Goal: Use online tool/utility: Use online tool/utility

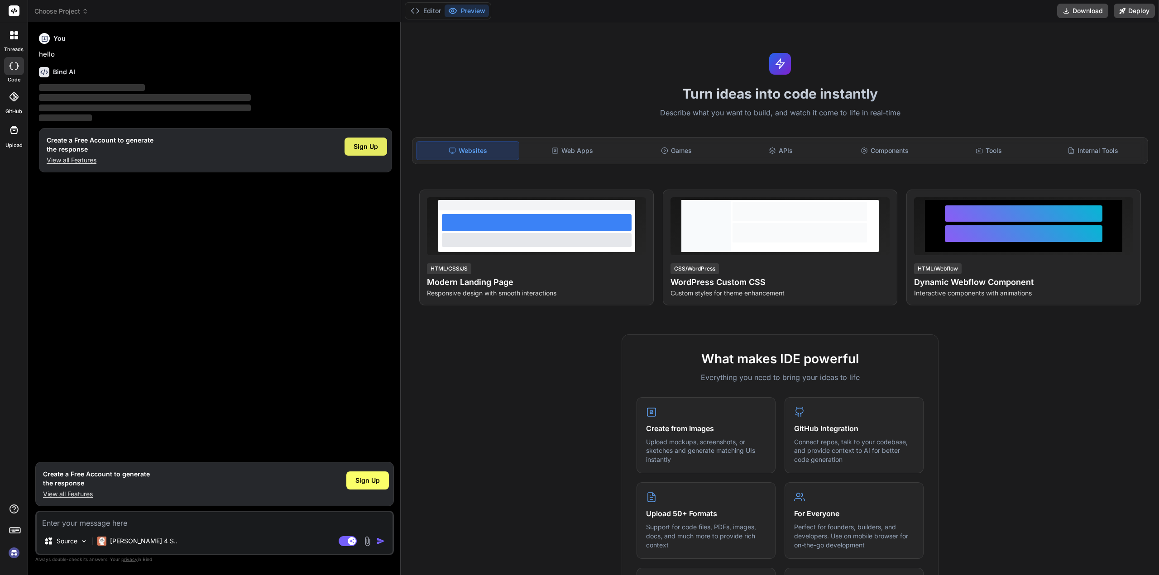
click at [364, 144] on span "Sign Up" at bounding box center [365, 146] width 24 height 9
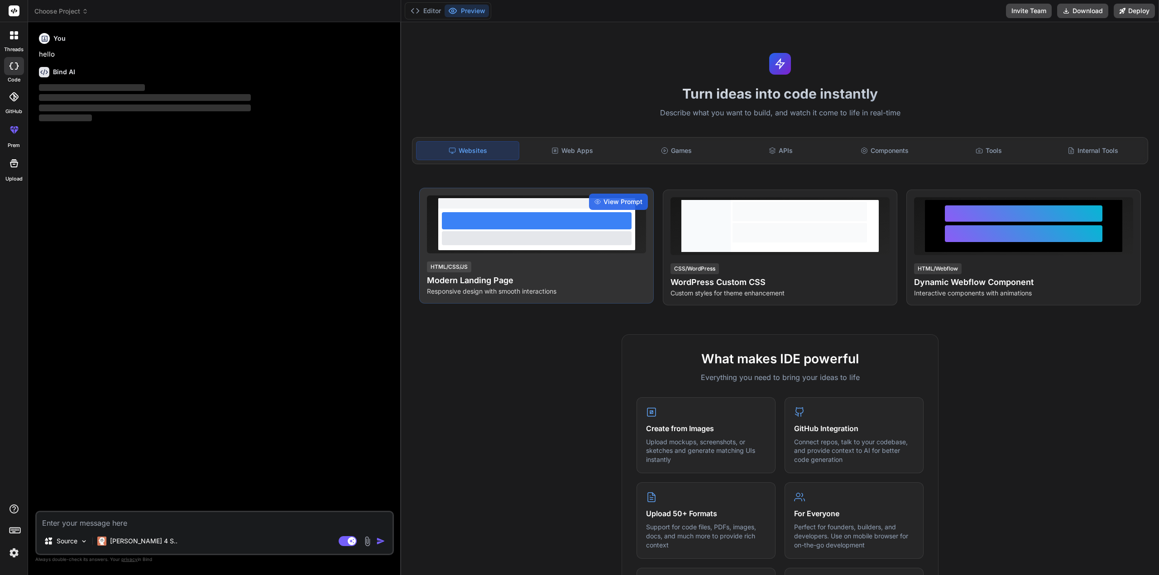
click at [523, 277] on h4 "Modern Landing Page" at bounding box center [536, 280] width 219 height 13
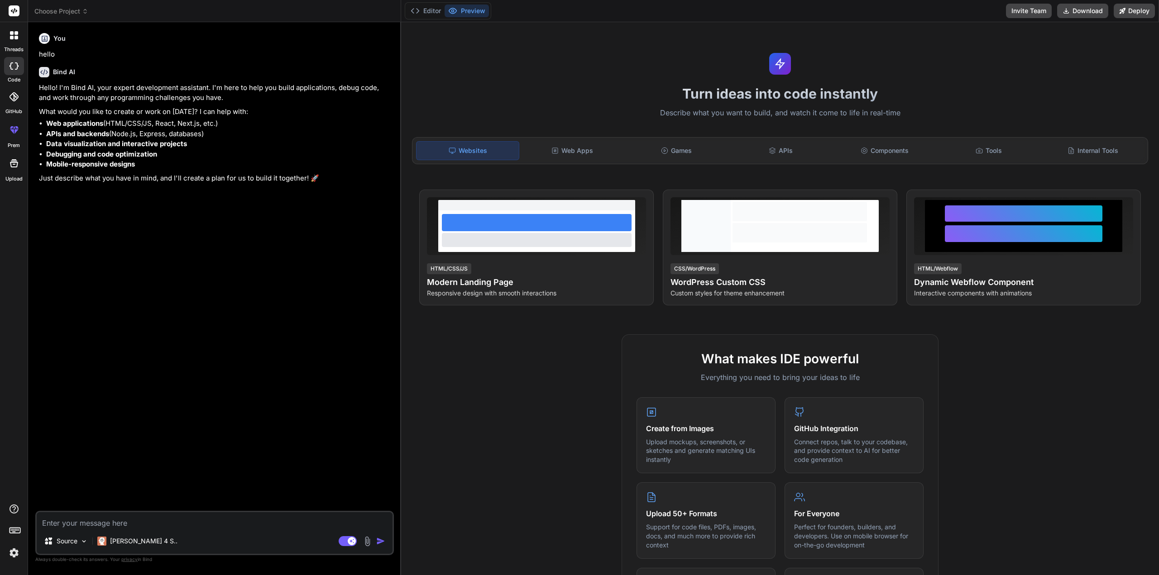
type textarea "x"
click at [116, 521] on textarea at bounding box center [215, 520] width 356 height 16
type textarea "A"
type textarea "x"
type textarea "A"
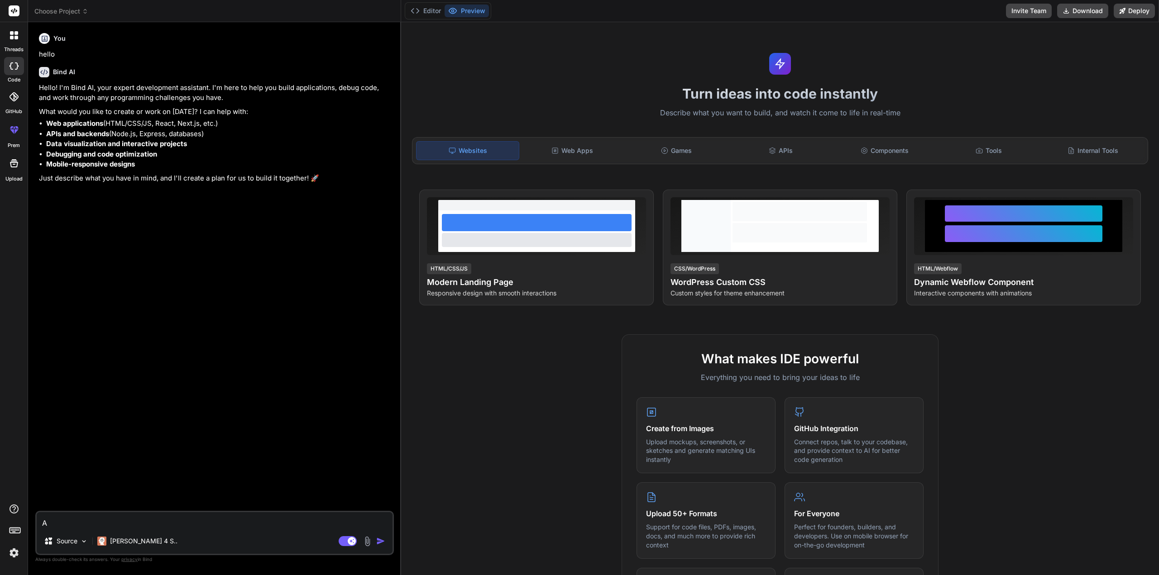
type textarea "x"
type textarea "A W"
type textarea "x"
type textarea "A We"
type textarea "x"
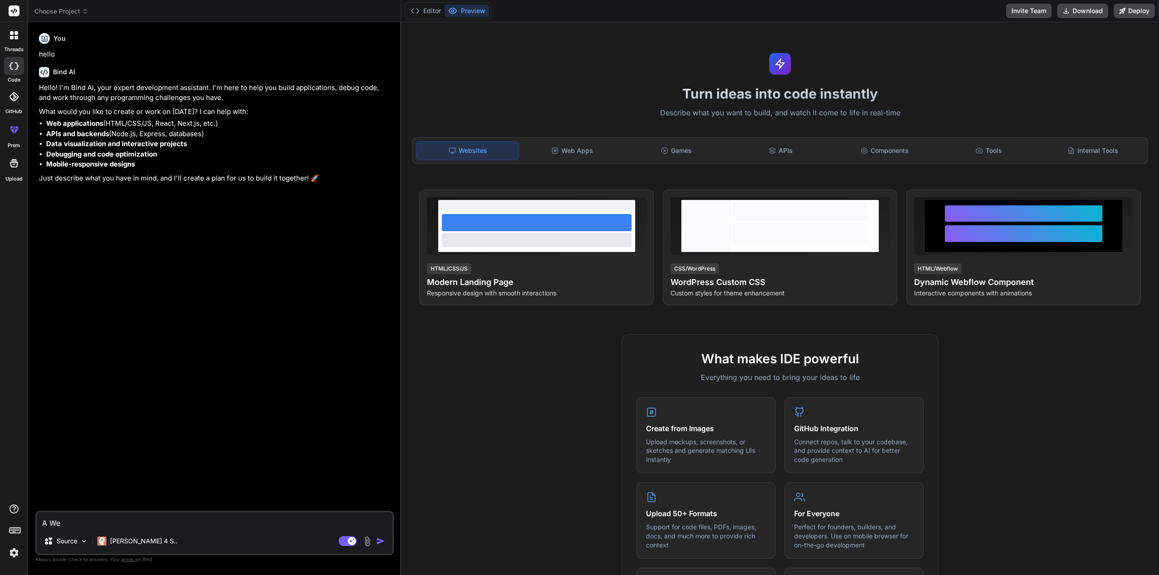
type textarea "A Web"
type textarea "x"
type textarea "A Webs"
type textarea "x"
type textarea "A Websi"
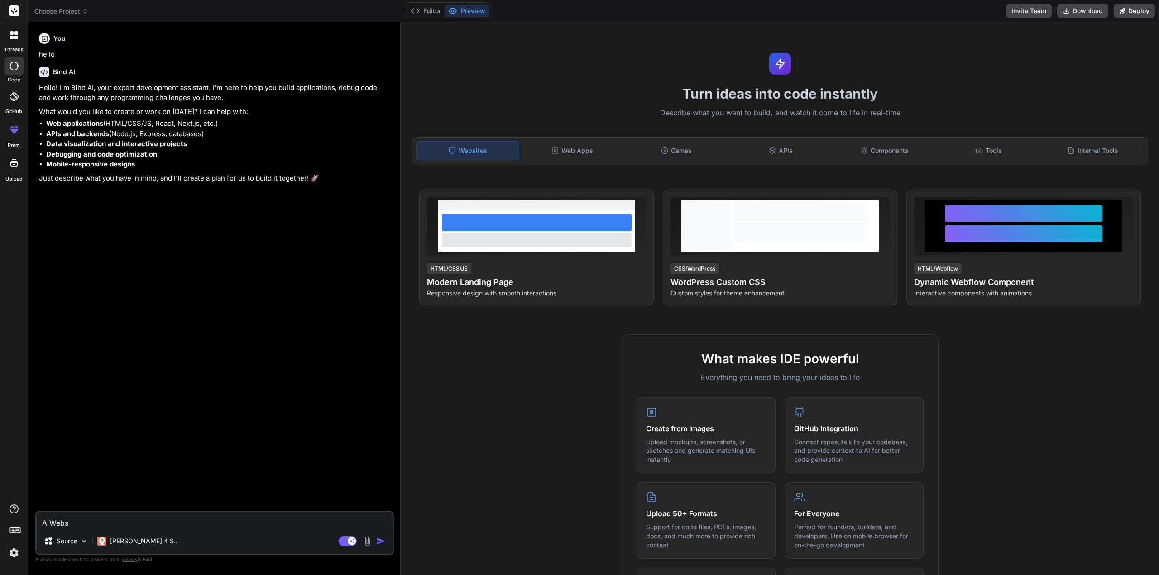
type textarea "x"
type textarea "A Websit"
type textarea "x"
type textarea "A Websi"
type textarea "x"
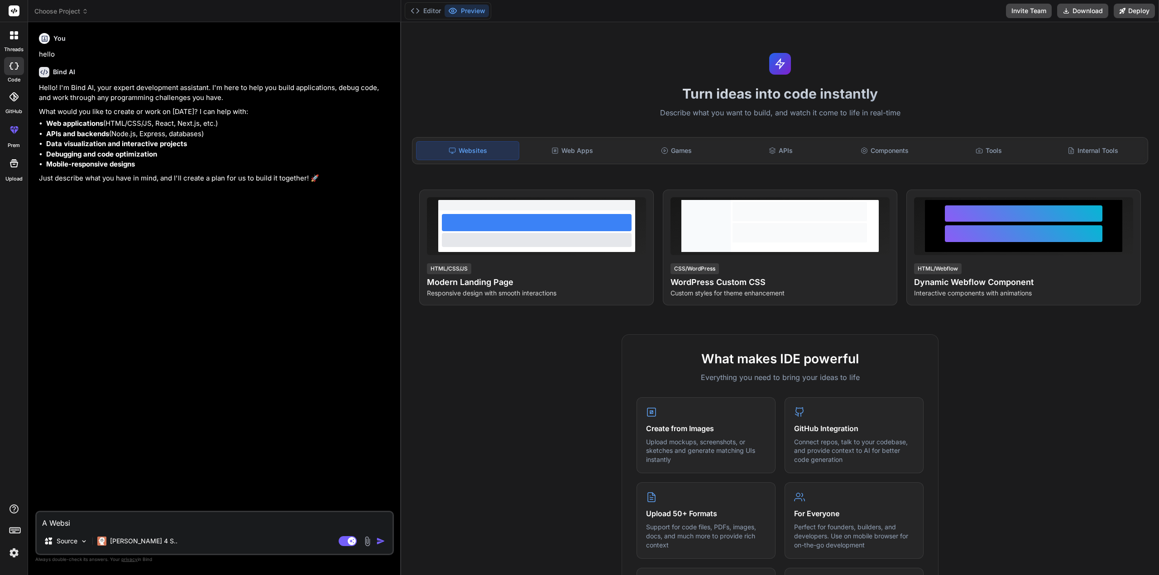
type textarea "A Webs"
type textarea "x"
type textarea "A Web"
type textarea "x"
type textarea "A We"
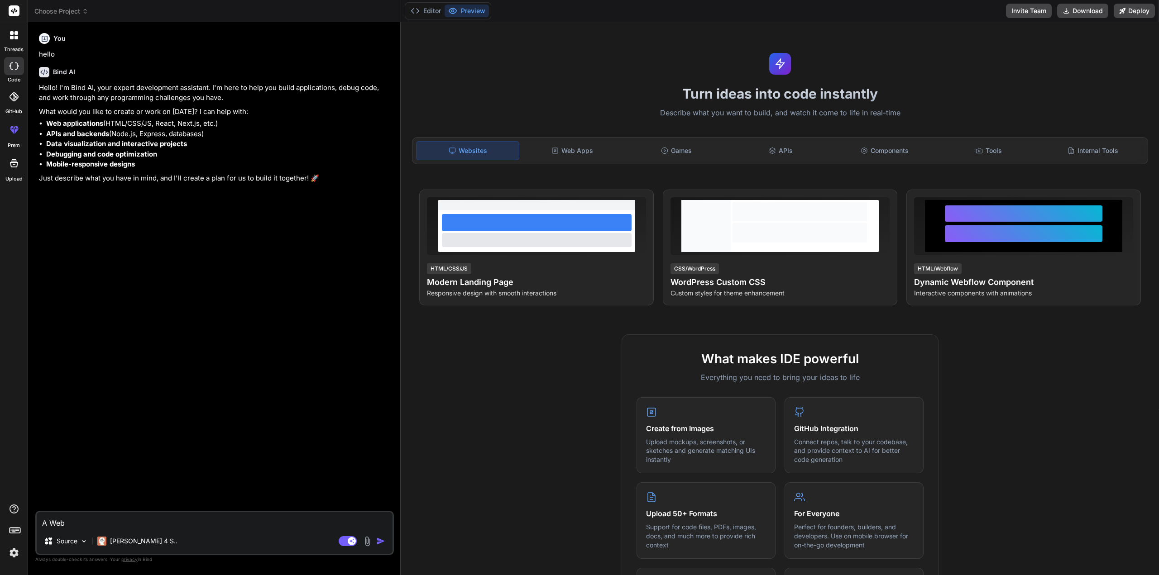
type textarea "x"
type textarea "A W"
type textarea "x"
type textarea "A"
type textarea "x"
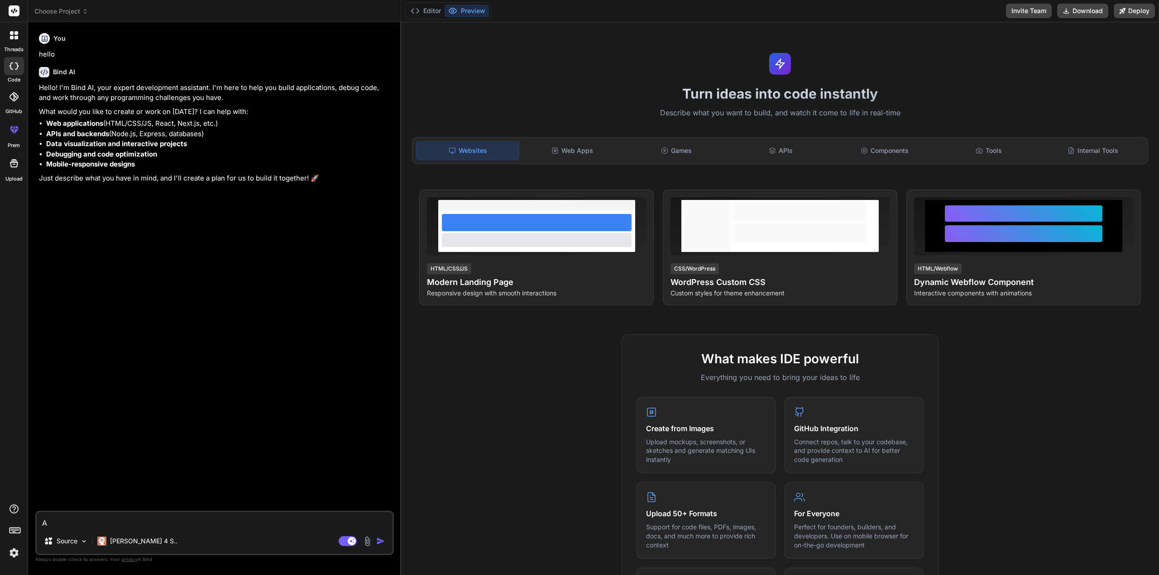
type textarea "A"
type textarea "x"
type textarea "E"
type textarea "x"
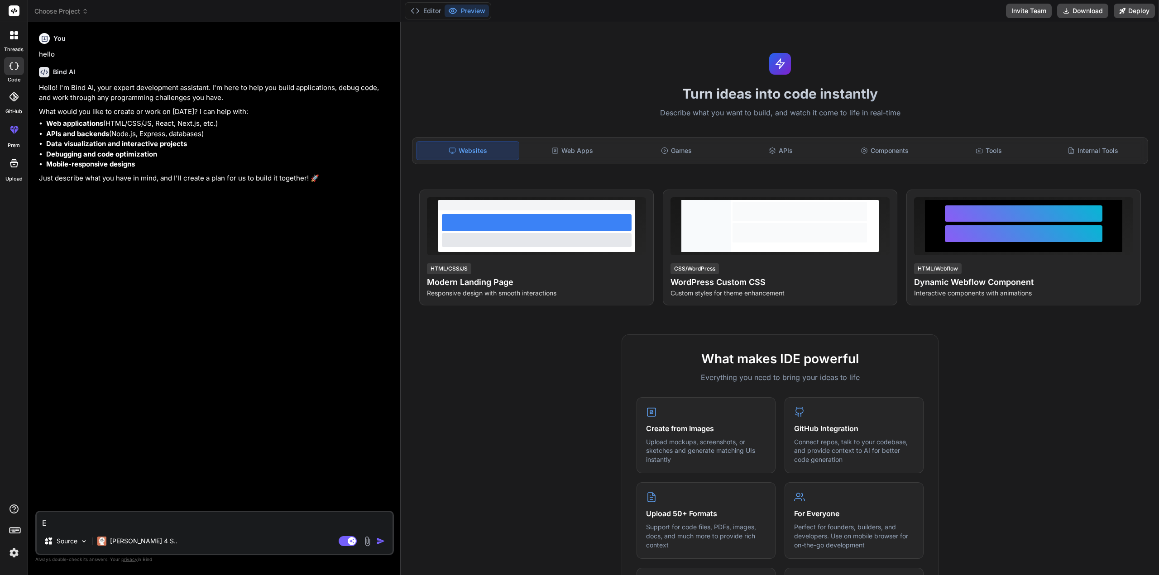
type textarea "Ei"
type textarea "x"
type textarea "Ein"
type textarea "x"
type textarea "Eine"
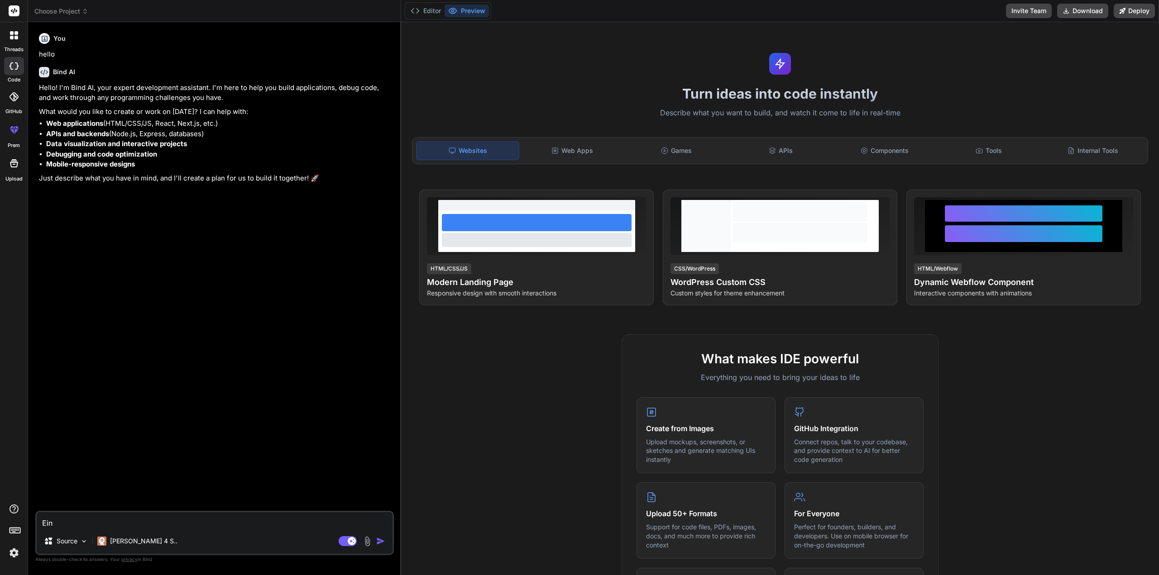
type textarea "x"
type textarea "Eine"
type textarea "x"
type textarea "Eine W"
type textarea "x"
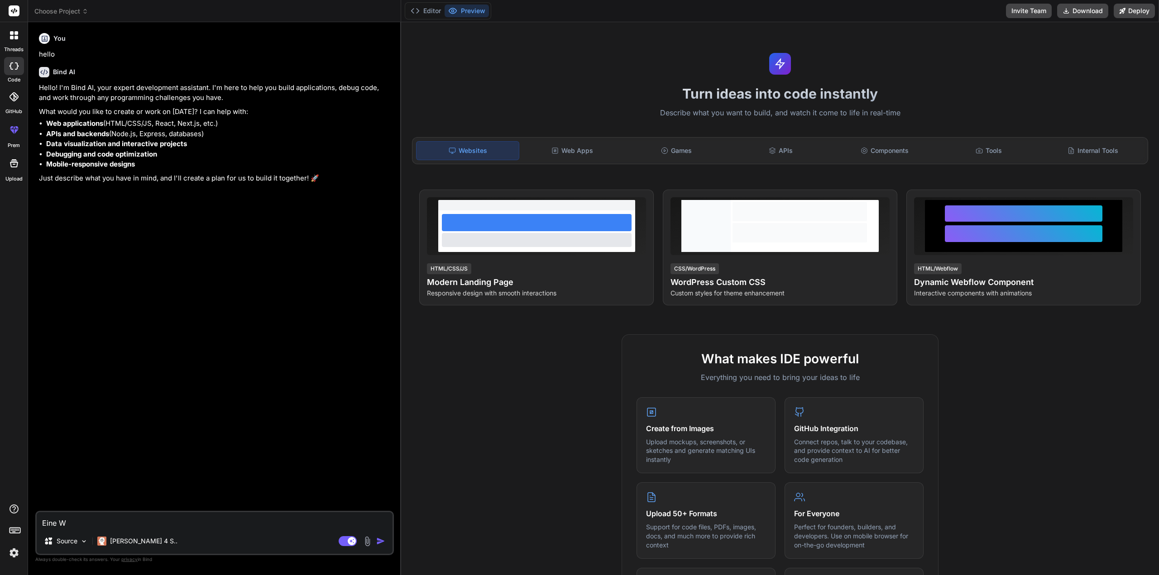
type textarea "Eine We"
type textarea "x"
type textarea "Eine Web"
type textarea "x"
type textarea "Eine Webs"
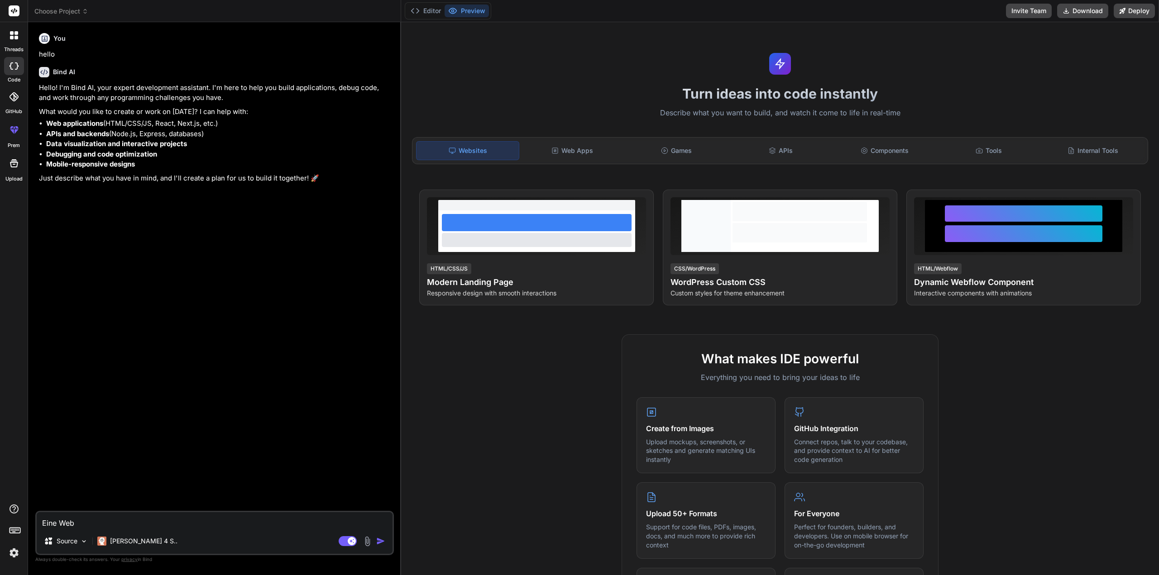
type textarea "x"
type textarea "Eine Webse"
type textarea "x"
type textarea "Eine Websei"
type textarea "x"
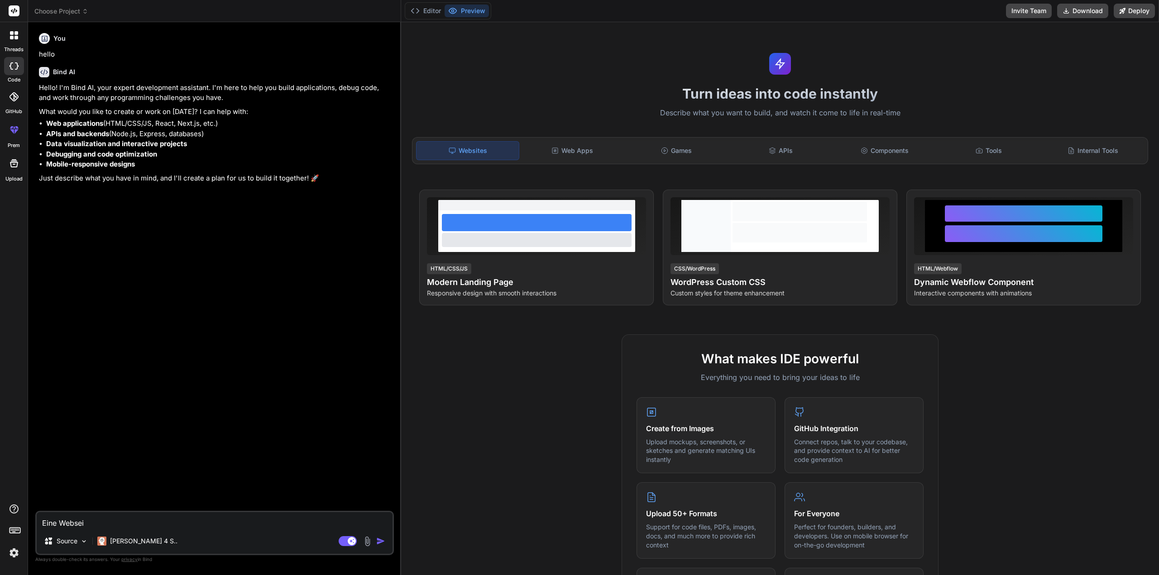
type textarea "Eine Webseit"
type textarea "x"
type textarea "Eine Webseite"
type textarea "x"
type textarea "Eine Webseite"
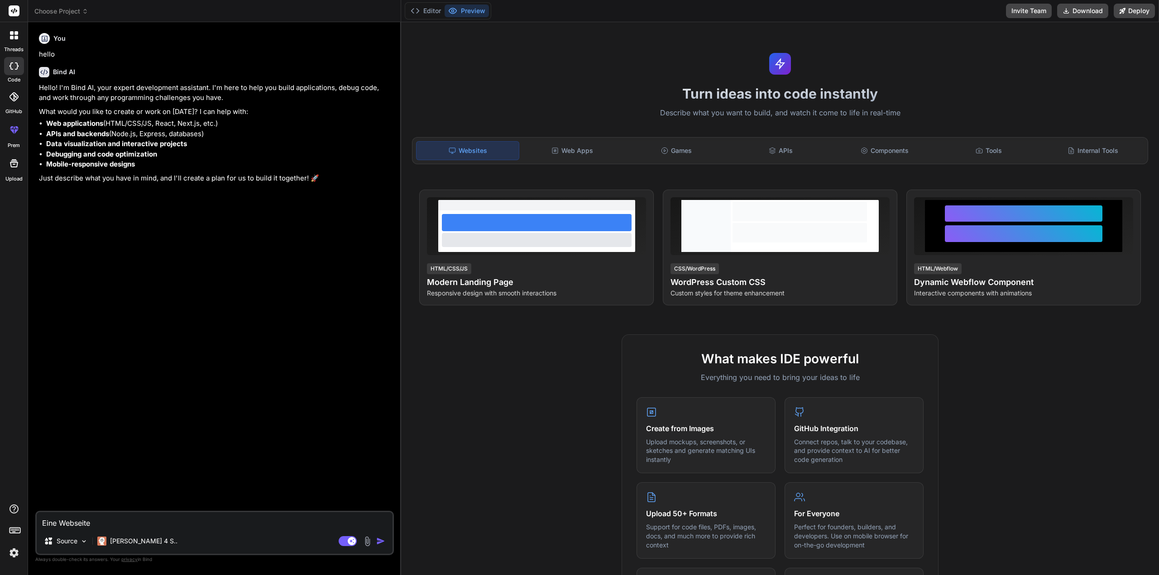
type textarea "x"
type textarea "Eine Webseite ü"
type textarea "x"
type textarea "Eine Webseite üb"
type textarea "x"
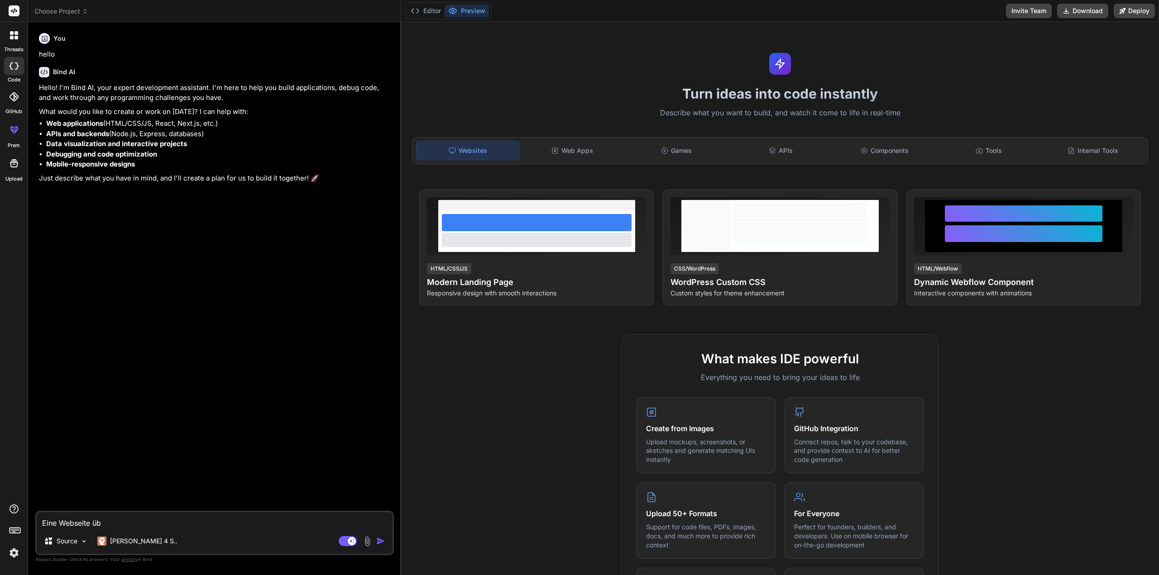
type textarea "Eine Webseite übe"
type textarea "x"
type textarea "Eine Webseite über"
type textarea "x"
type textarea "Eine Webseite über"
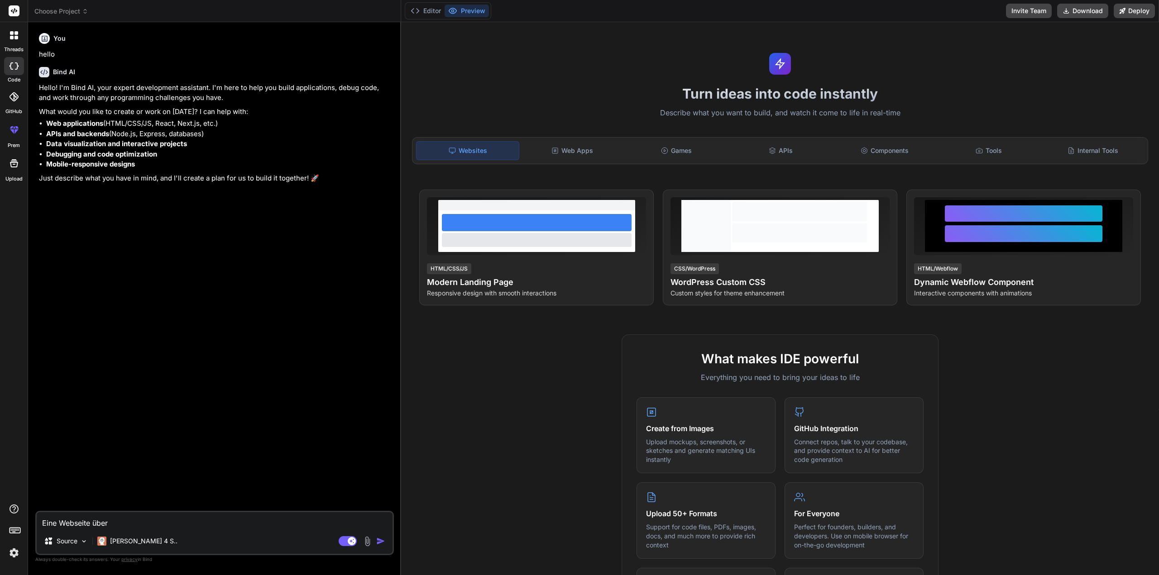
type textarea "x"
type textarea "Eine Webseite über I"
type textarea "x"
type textarea "Eine Webseite über IT"
type textarea "x"
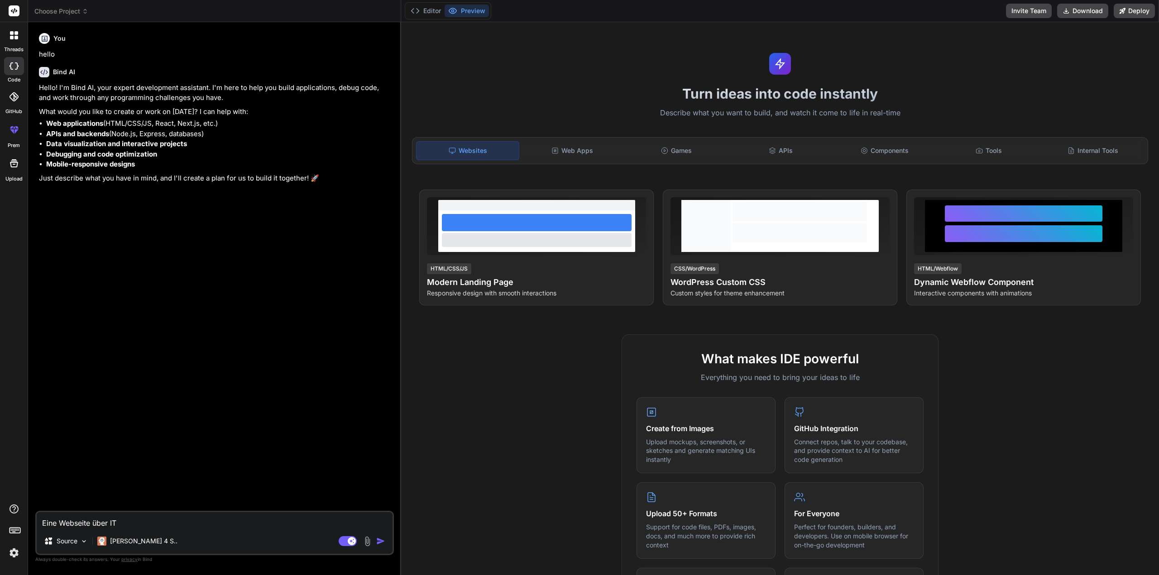
type textarea "Eine Webseite über IT"
type textarea "x"
type textarea "Eine Webseite über IT D"
type textarea "x"
type textarea "Eine Webseite über IT Di"
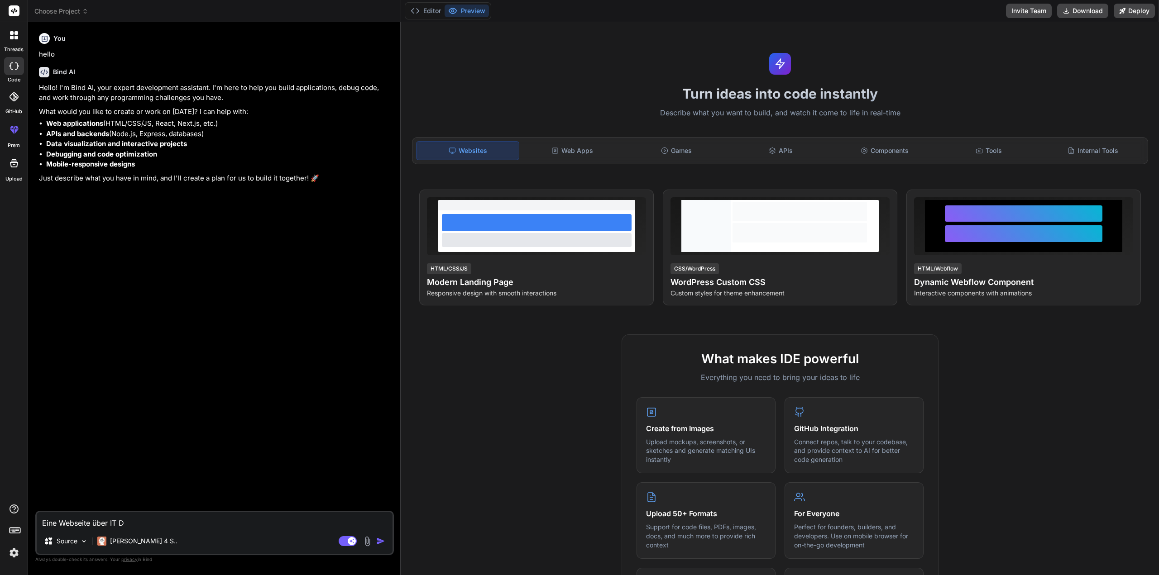
type textarea "x"
type textarea "Eine Webseite über IT Dier"
type textarea "x"
type textarea "Eine Webseite über IT Diern"
type textarea "x"
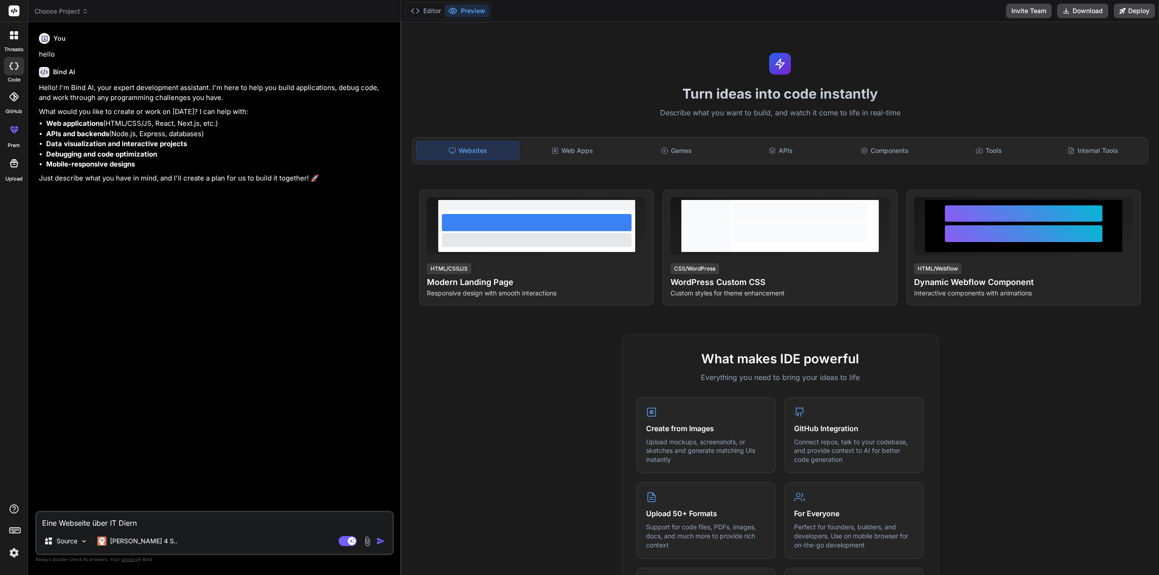
type textarea "Eine Webseite über IT Dierns"
type textarea "x"
type textarea "Eine Webseite über IT Diern"
type textarea "x"
type textarea "Eine Webseite über IT Dier"
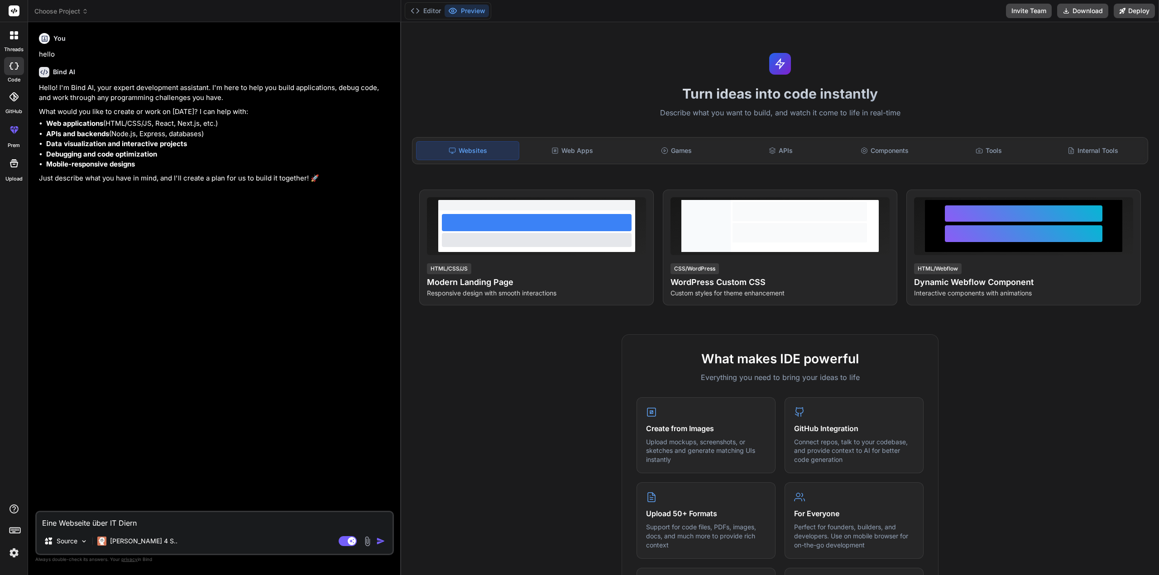
type textarea "x"
type textarea "Eine Webseite über IT Die"
type textarea "x"
type textarea "Eine Webseite über IT Dien"
type textarea "x"
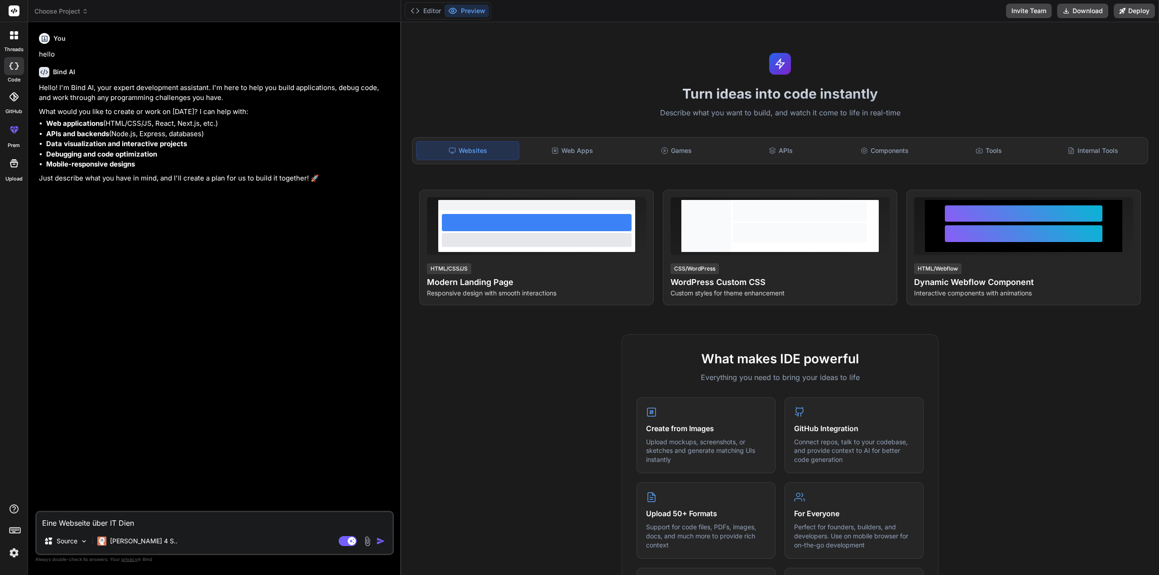
type textarea "Eine Webseite über IT Diens"
type textarea "x"
type textarea "Eine Webseite über IT Dienst"
type textarea "x"
type textarea "Eine Webseite über IT Dienstl"
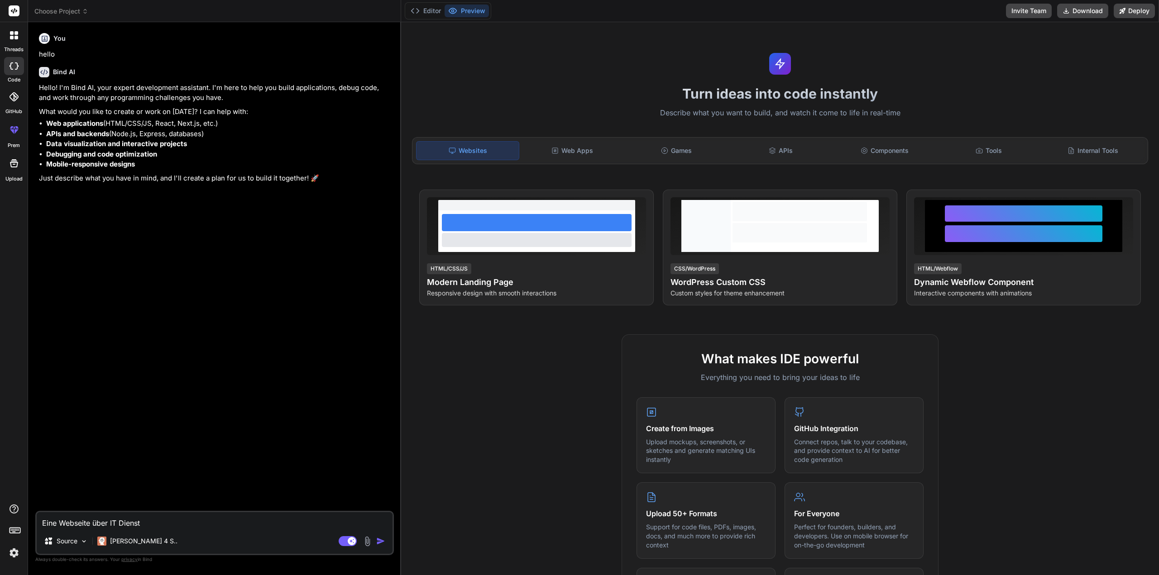
type textarea "x"
type textarea "Eine Webseite über IT Dienstle"
type textarea "x"
type textarea "Eine Webseite über IT Dienstles"
type textarea "x"
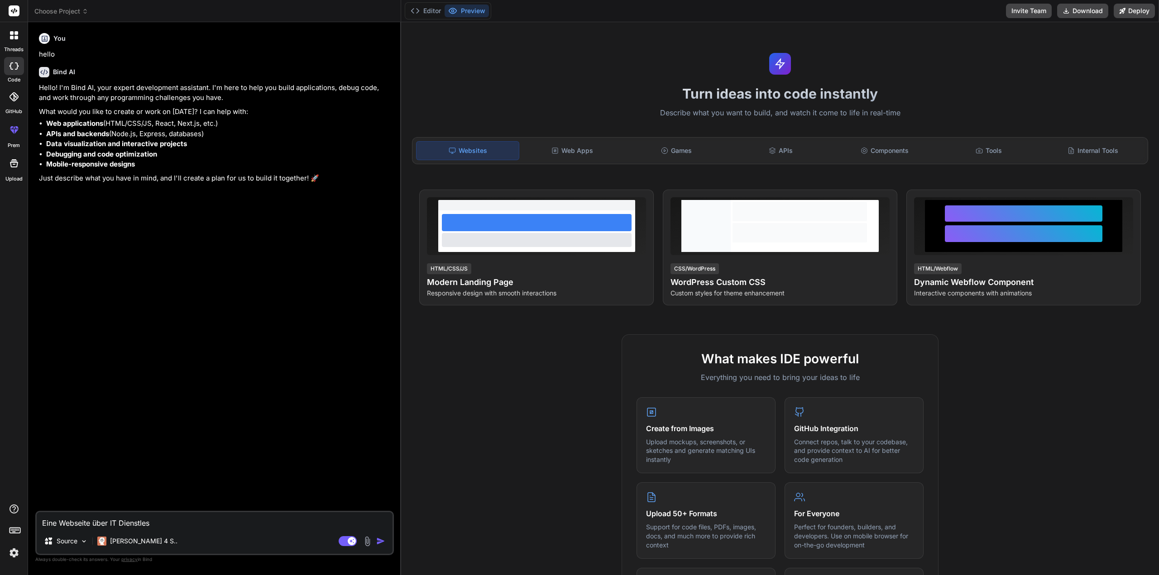
type textarea "Eine Webseite über IT Dienstle"
type textarea "x"
type textarea "Eine Webseite über IT Dienstlei"
type textarea "x"
type textarea "Eine Webseite über IT Dienstleis"
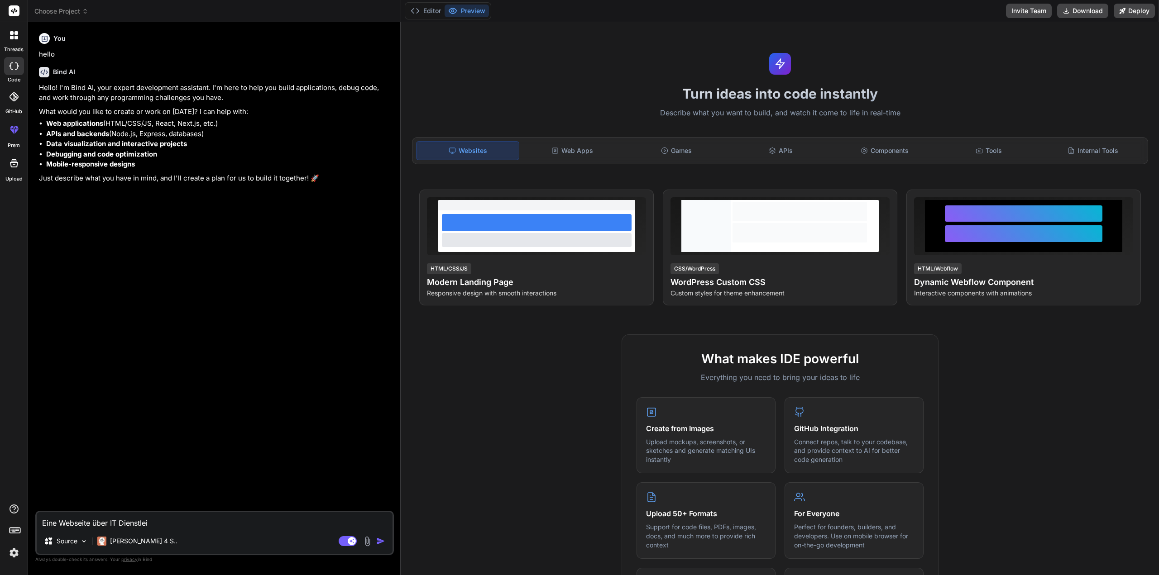
type textarea "x"
type textarea "Eine Webseite über IT Dienstleist"
type textarea "x"
type textarea "Eine Webseite über IT Dienstleistu"
type textarea "x"
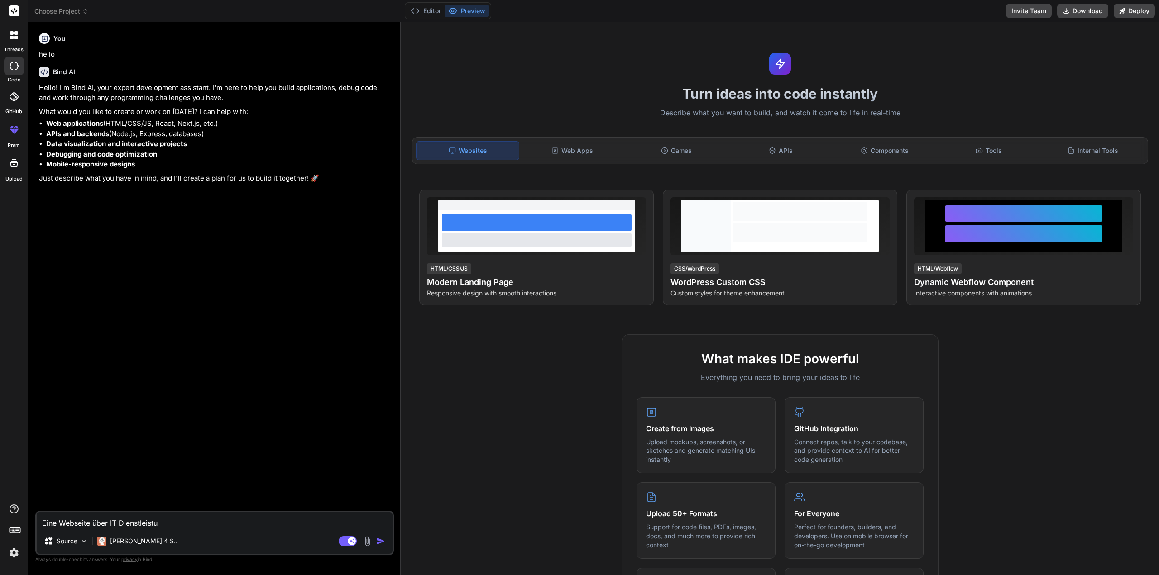
type textarea "Eine Webseite über IT Dienstleistun"
type textarea "x"
type textarea "Eine Webseite über IT Dienstleistung"
type textarea "x"
type textarea "Eine Webseite über IT Dienstleistunge"
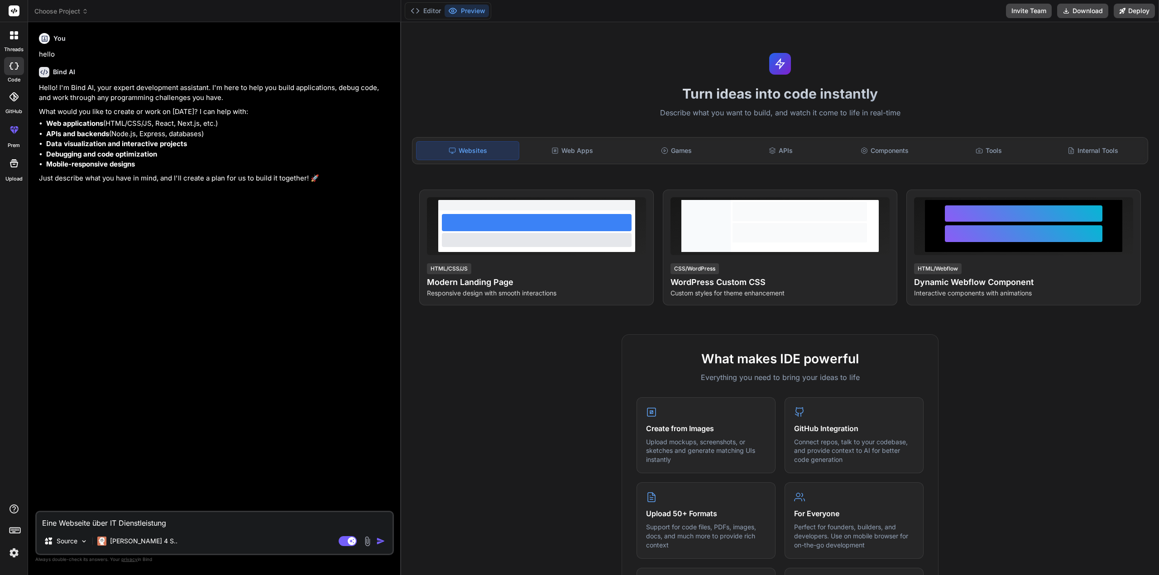
type textarea "x"
type textarea "Eine Webseite über IT Dienstleistungen"
type textarea "x"
type textarea "Eine Webseite über IT Dienstleistungen"
type textarea "x"
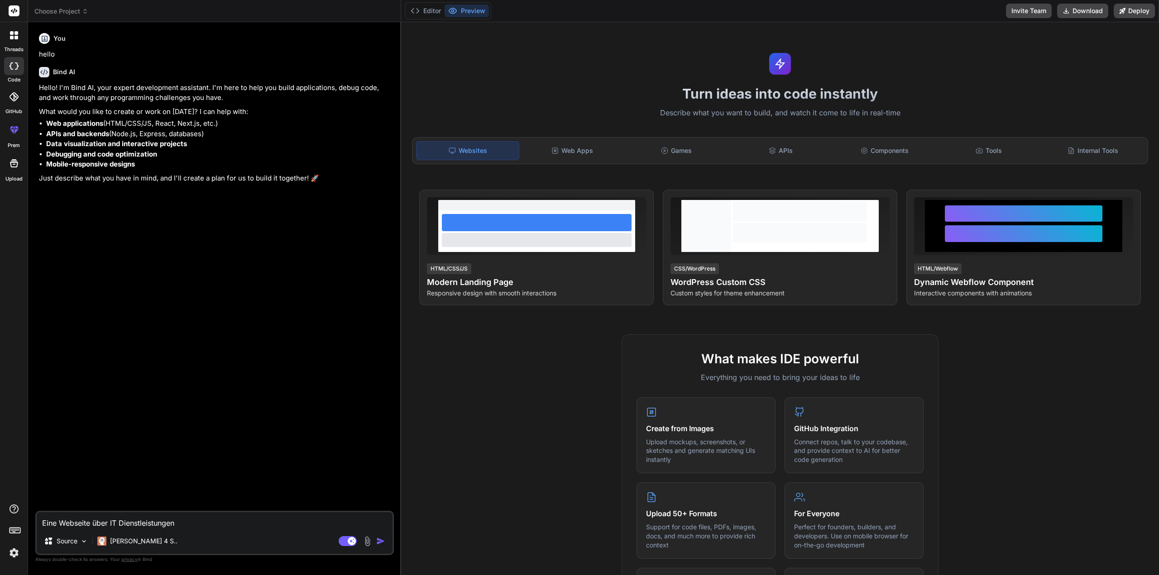
type textarea "Eine Webseite über IT Dienstleistungen i"
type textarea "x"
type textarea "Eine Webseite über IT Dienstleistungen im"
type textarea "x"
type textarea "Eine Webseite über IT Dienstleistungen im"
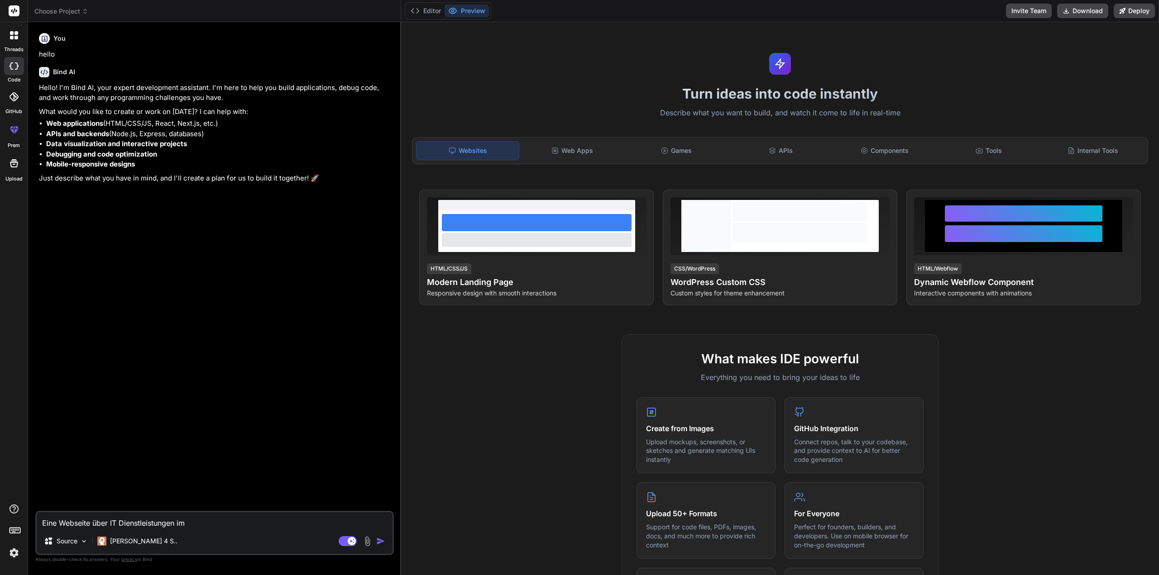
type textarea "x"
type textarea "Eine Webseite über IT Dienstleistungen im A"
type textarea "x"
type textarea "Eine Webseite über IT Dienstleistungen im Ap"
type textarea "x"
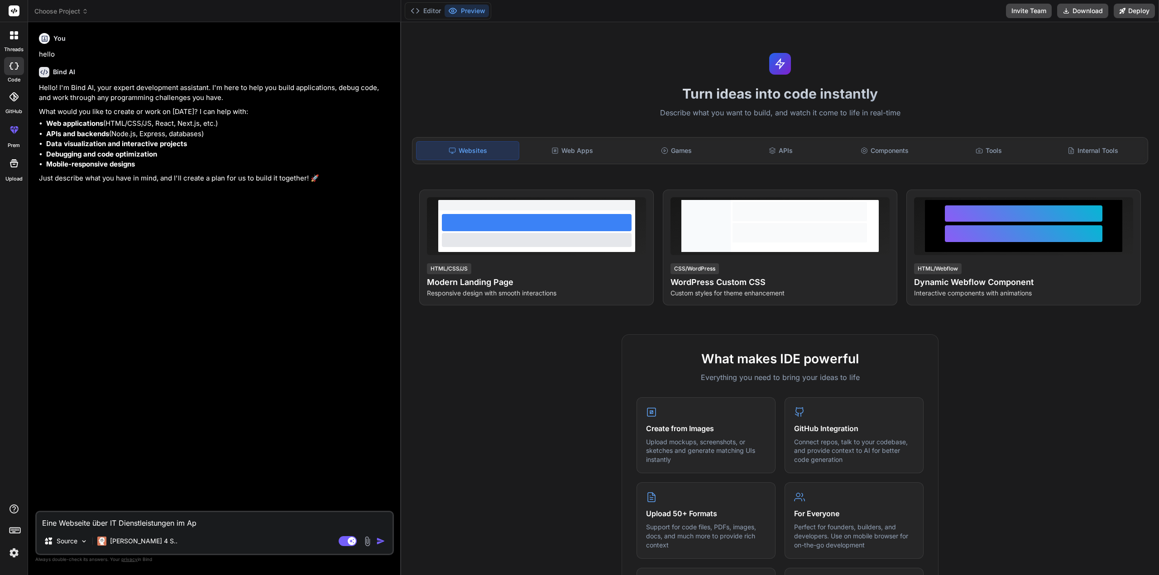
type textarea "Eine Webseite über IT Dienstleistungen im App"
type textarea "x"
type textarea "Eine Webseite über IT Dienstleistungen im Appl"
type textarea "x"
type textarea "Eine Webseite über IT Dienstleistungen im Apple"
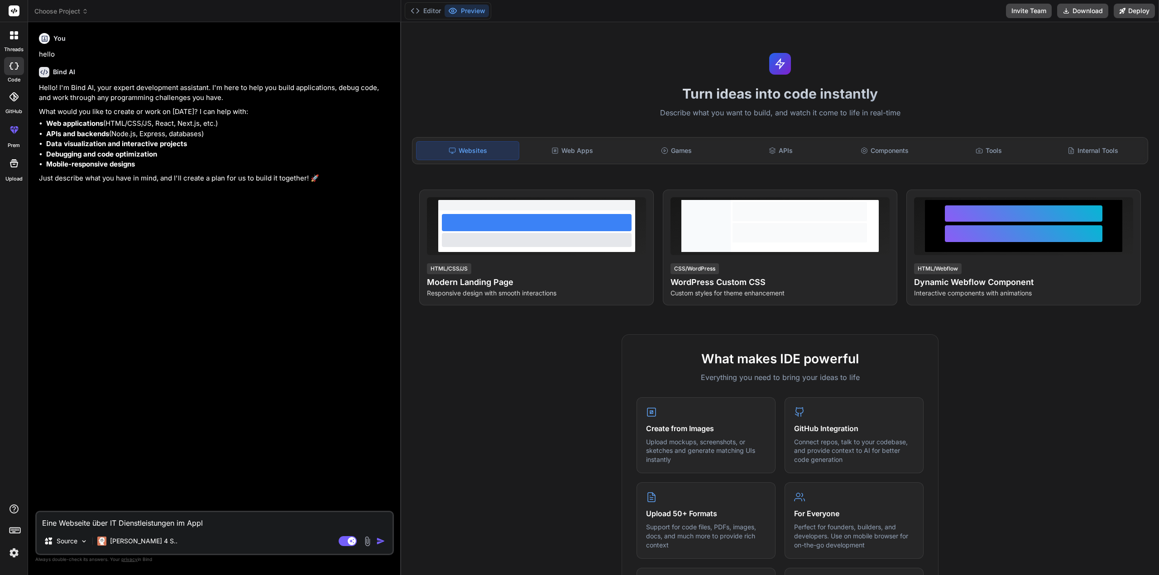
type textarea "x"
type textarea "Eine Webseite über IT Dienstleistungen im Apple"
type textarea "x"
type textarea "Eine Webseite über IT Dienstleistungen im Apple S"
type textarea "x"
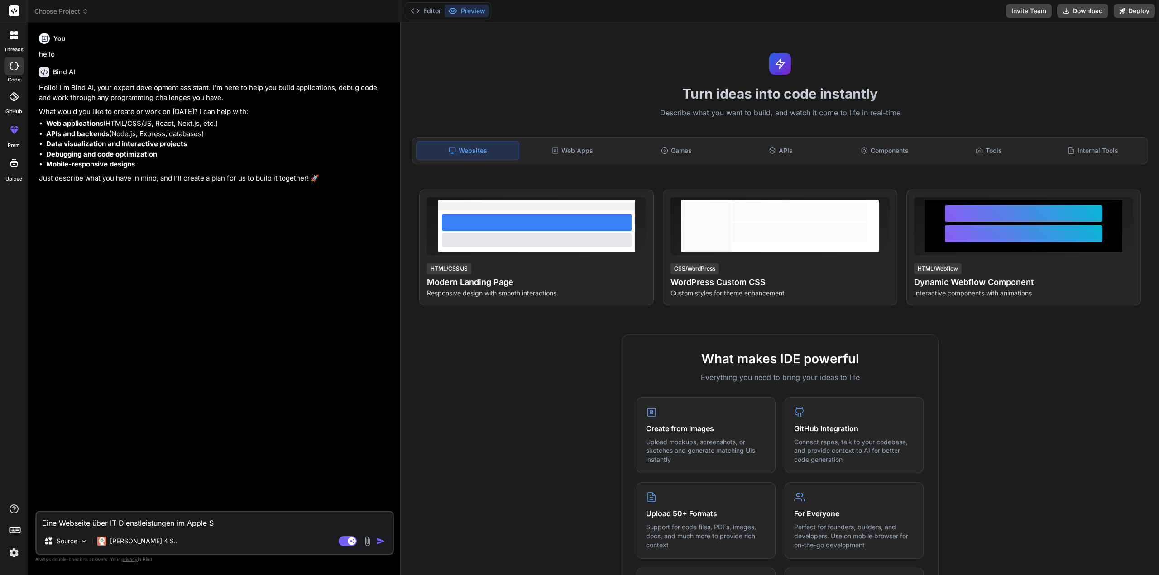
type textarea "Eine Webseite über IT Dienstleistungen im Apple St"
type textarea "x"
type textarea "Eine Webseite über IT Dienstleistungen im Apple Sti"
type textarea "x"
type textarea "Eine Webseite über IT Dienstleistungen im Apple Stil"
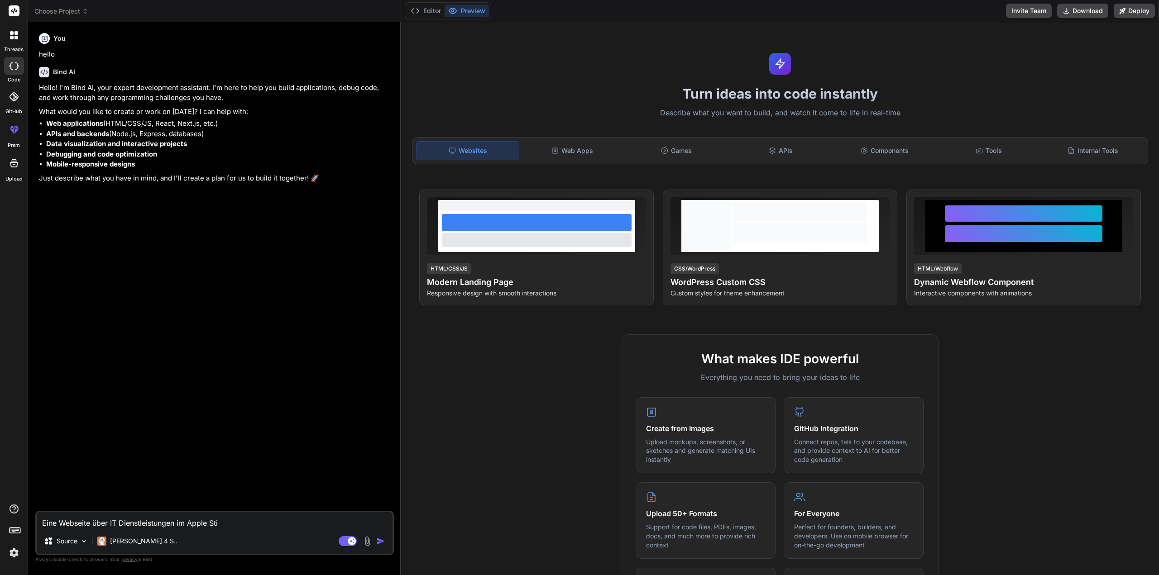
type textarea "x"
type textarea "Eine Webseite über IT Dienstleistungen im Apple Stil."
type textarea "x"
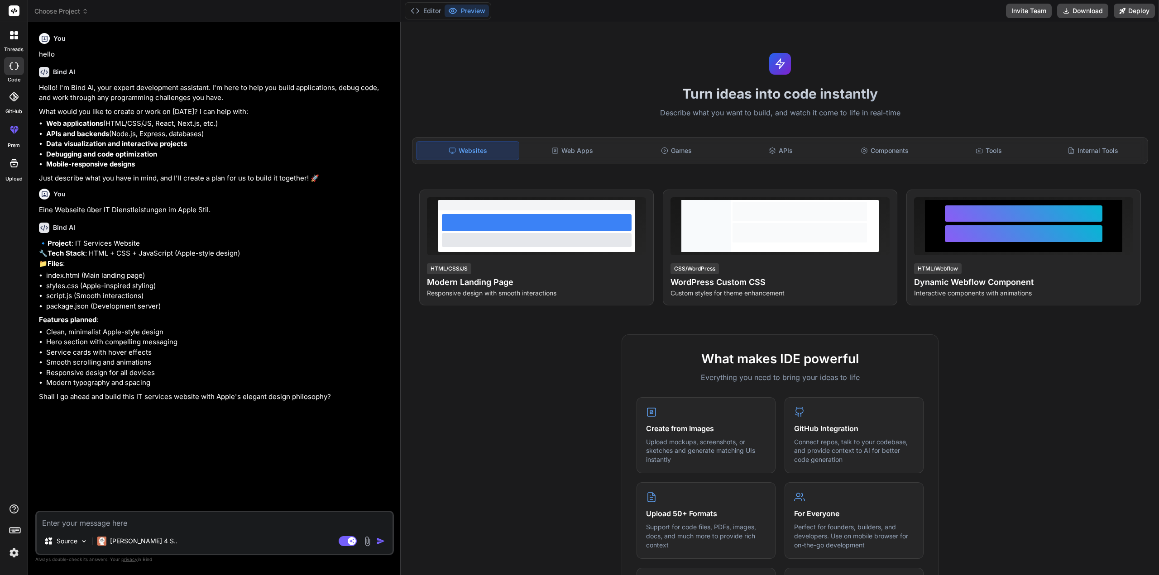
type textarea "x"
click at [156, 526] on textarea at bounding box center [215, 520] width 356 height 16
type textarea "y"
type textarea "x"
type textarea "ye"
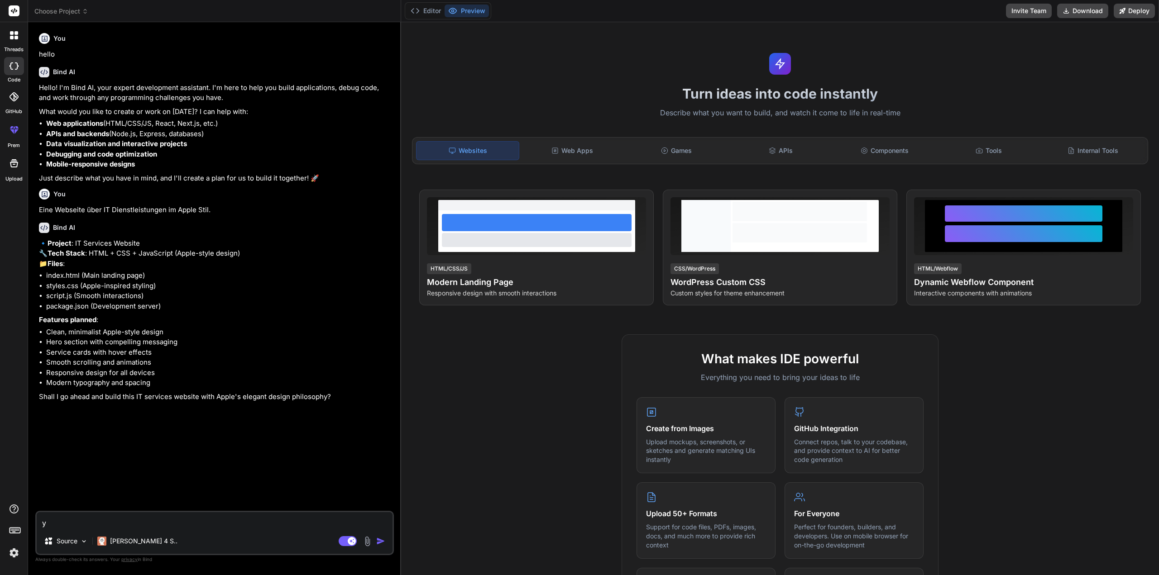
type textarea "x"
type textarea "yes"
type textarea "x"
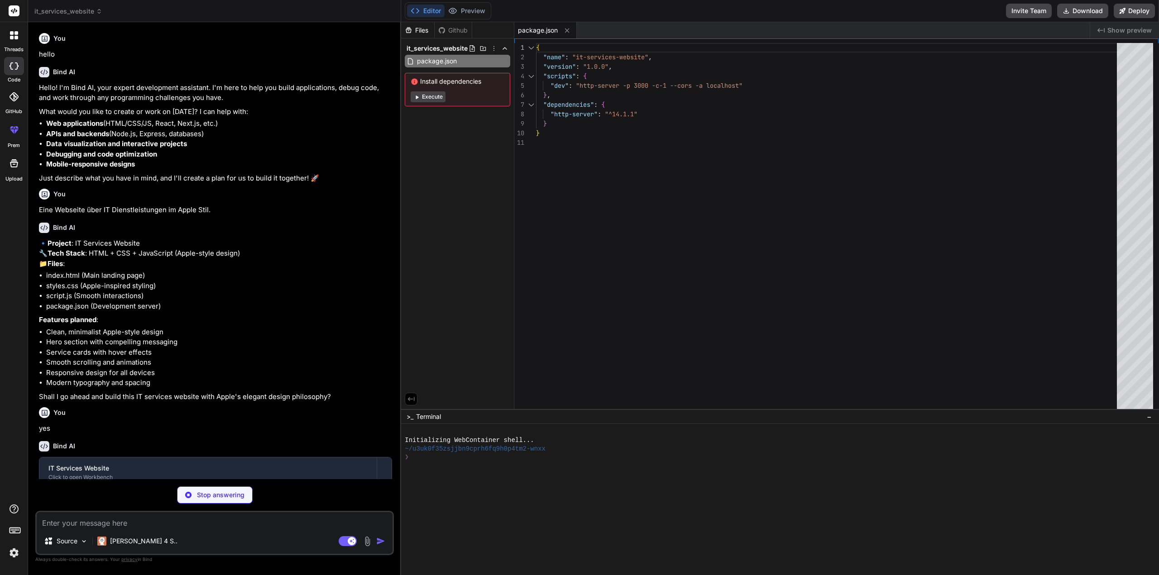
click at [427, 94] on button "Execute" at bounding box center [427, 96] width 35 height 11
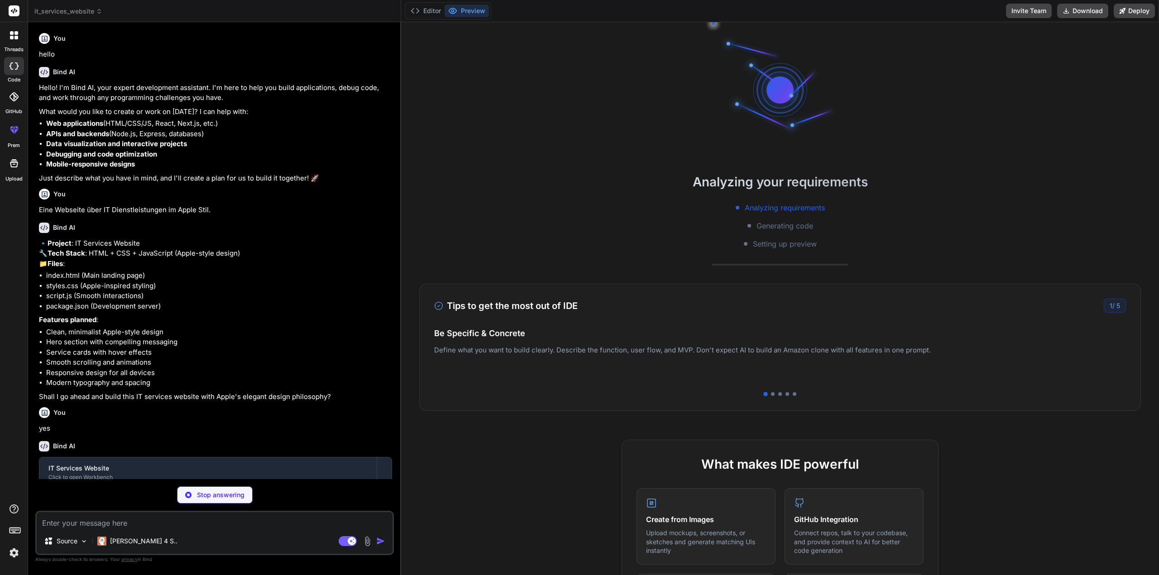
scroll to position [25, 0]
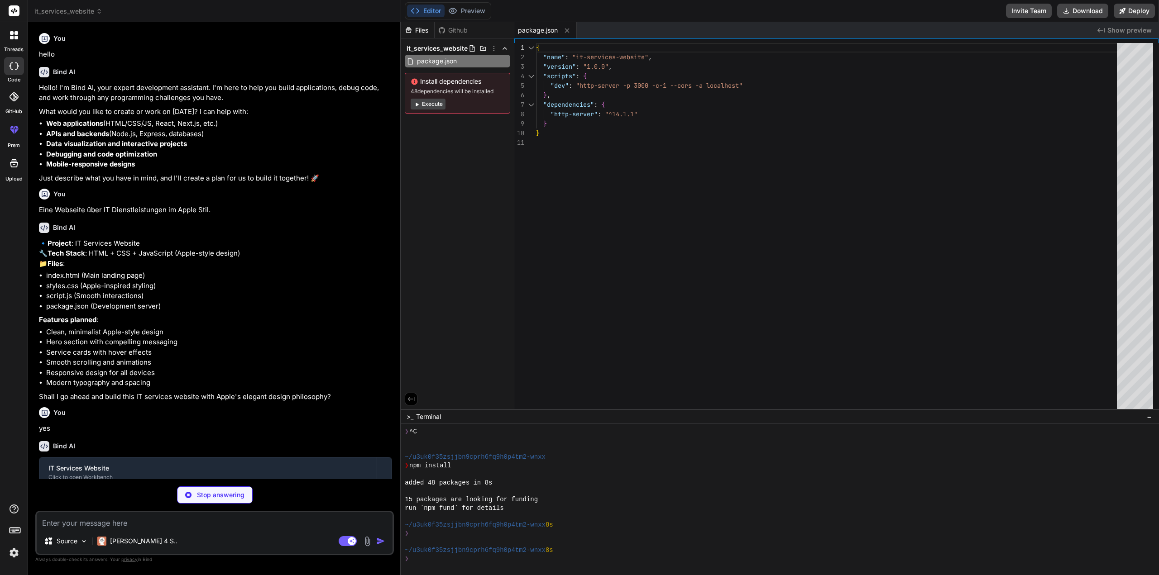
click at [427, 103] on button "Execute" at bounding box center [427, 104] width 35 height 11
type textarea "x"
type textarea "</footer> <script src="script.js"></script> </body> </html>"
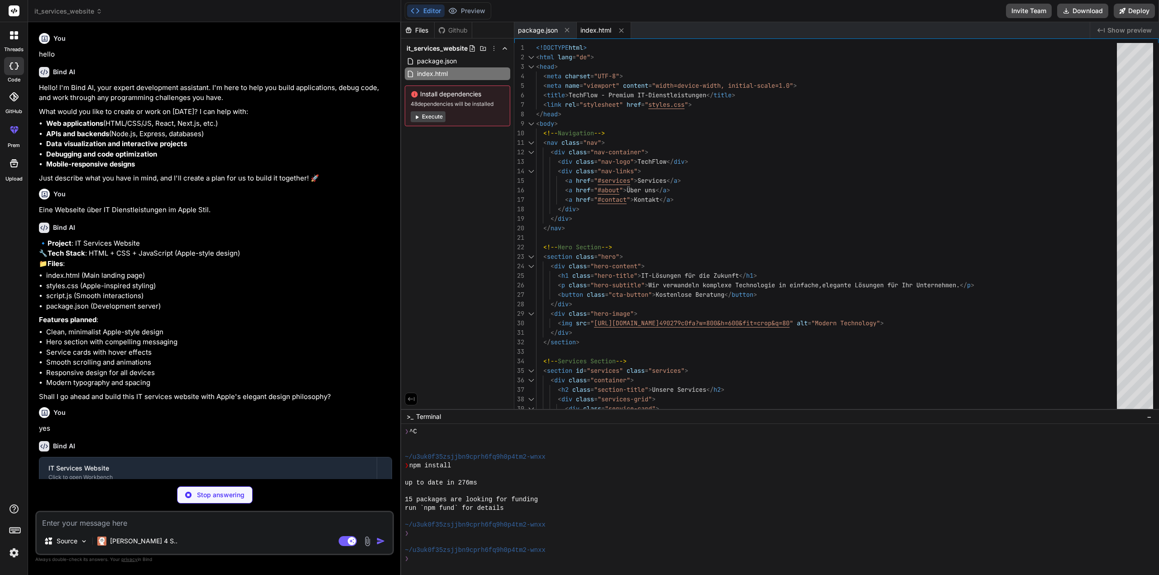
type textarea "x"
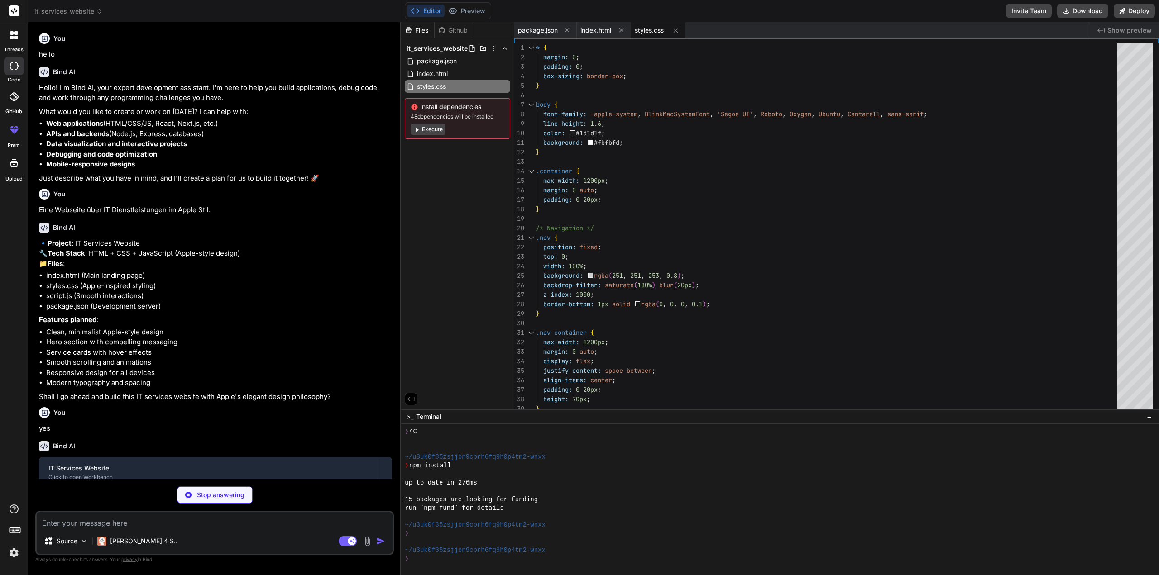
type textarea "x"
type textarea "statsObserver.observe(stat); }); });"
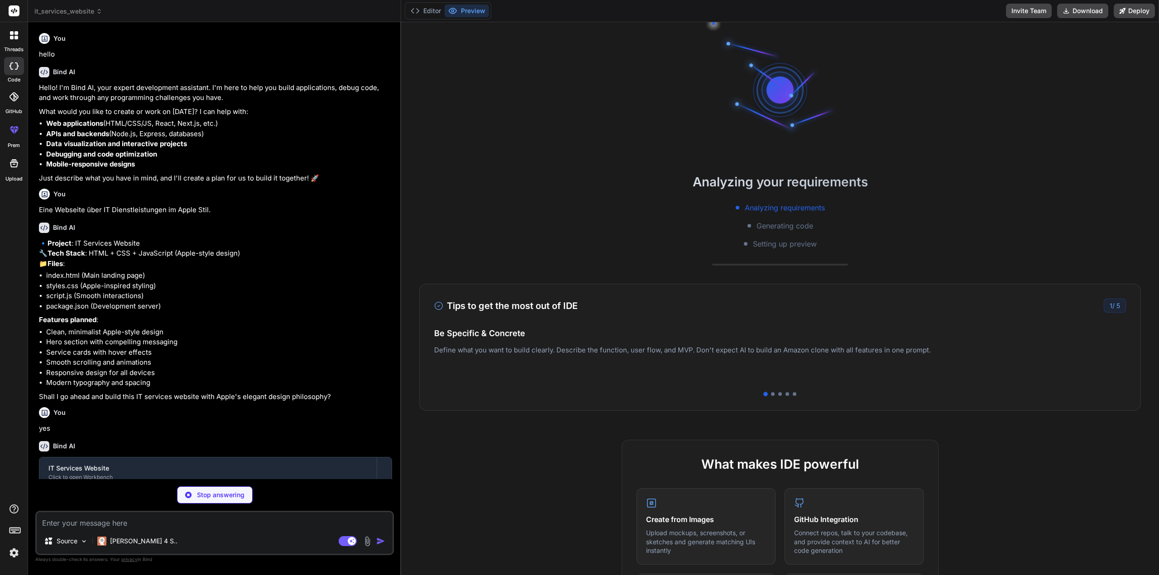
scroll to position [253, 0]
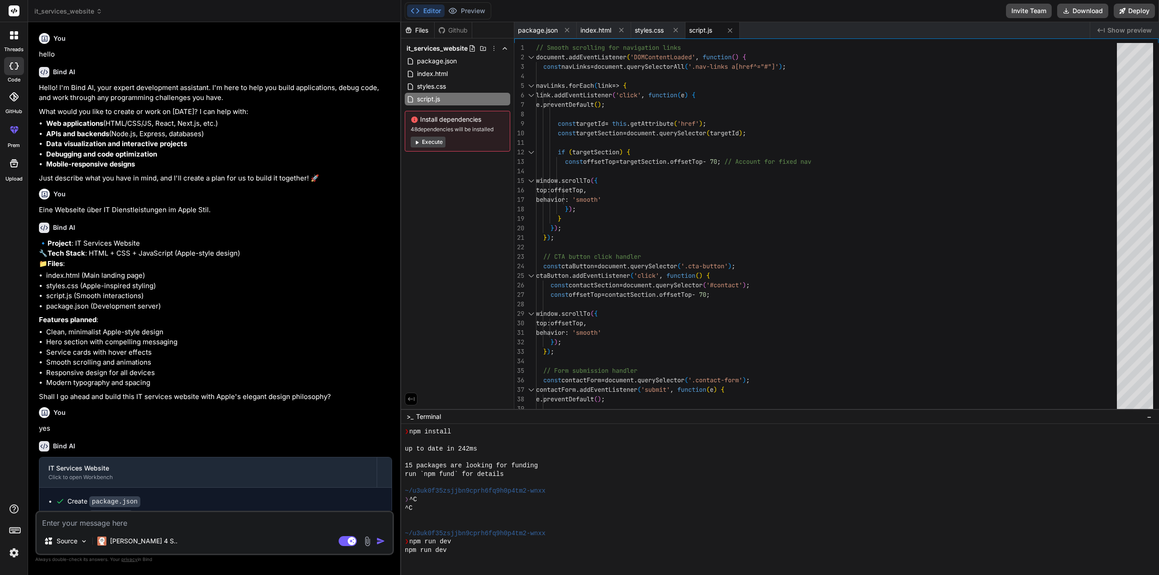
type textarea "x"
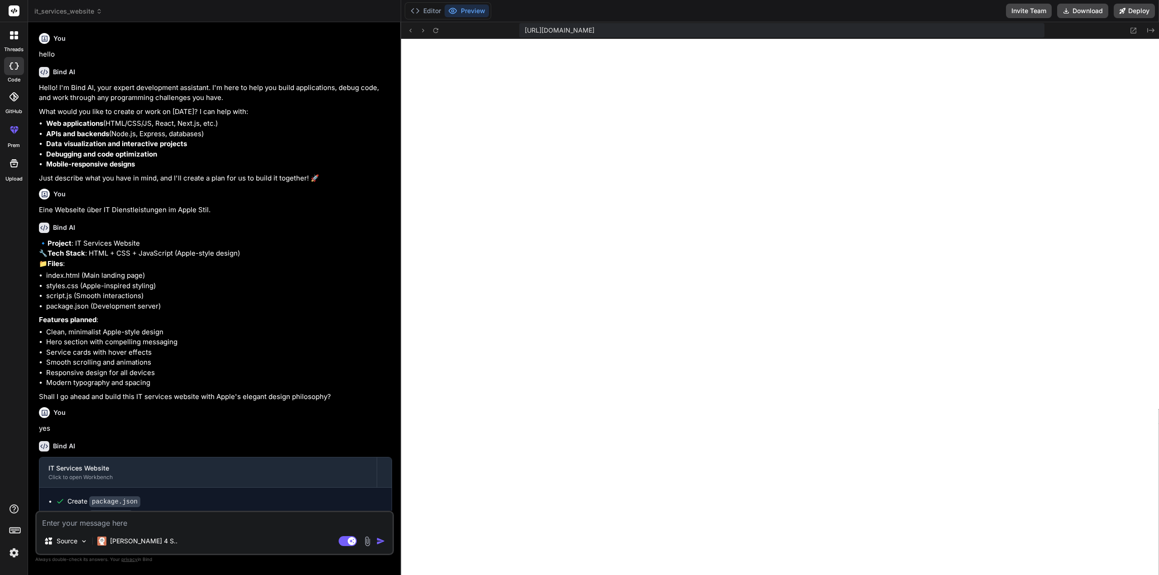
scroll to position [558, 0]
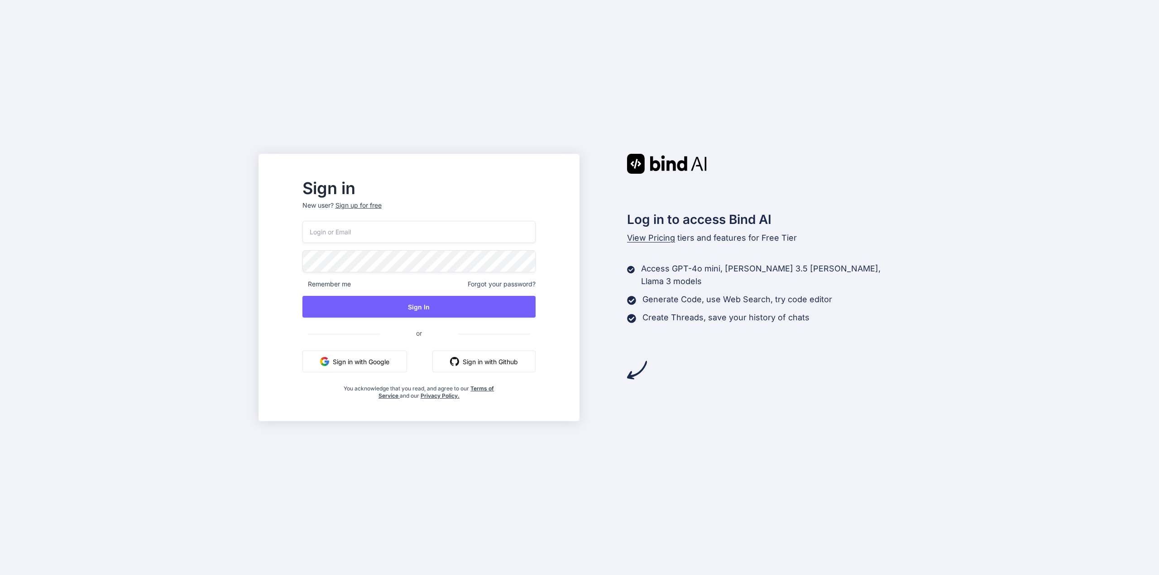
click at [361, 360] on button "Sign in with Google" at bounding box center [354, 362] width 105 height 22
